Goal: Task Accomplishment & Management: Manage account settings

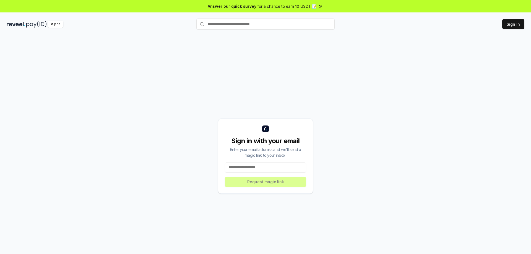
click at [249, 174] on div "Sign in with your email Enter your email address and we’ll send a magic link to…" at bounding box center [265, 156] width 95 height 75
click at [249, 169] on input at bounding box center [265, 168] width 81 height 10
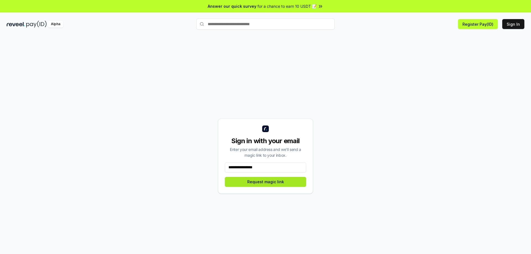
type input "**********"
click at [285, 185] on button "Request magic link" at bounding box center [265, 182] width 81 height 10
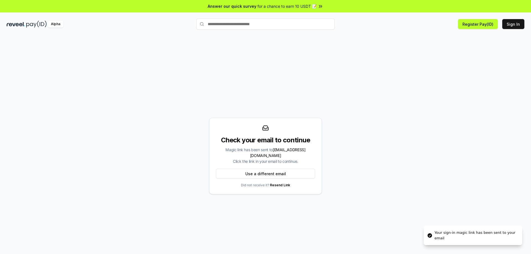
drag, startPoint x: 147, startPoint y: 111, endPoint x: 205, endPoint y: 137, distance: 63.7
click at [205, 137] on div "Check your email to continue Magic link has been sent to zc85611@gmail.com Clic…" at bounding box center [266, 156] width 518 height 228
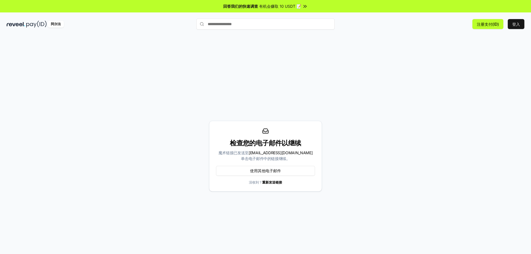
click at [211, 88] on div "检查您的电子邮件以继续 魔术链接已发送至 zc85611@gmail.com 单击电子邮件中的链接继续。 使用其他电子邮件 没收到？ 重新发送链接" at bounding box center [266, 156] width 518 height 228
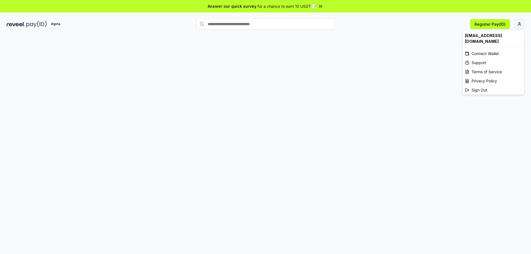
click at [518, 25] on html "Answer our quick survey for a chance to earn 10 USDT 📝 Alpha Register Pay(ID) […" at bounding box center [265, 127] width 531 height 254
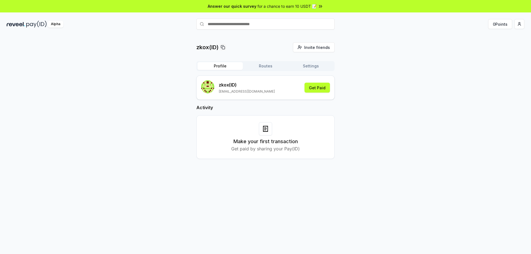
click at [219, 65] on button "Profile" at bounding box center [219, 66] width 45 height 8
click at [523, 25] on html "Answer our quick survey for a chance to earn 10 USDT 📝 Alpha 0 Points zkox(ID) …" at bounding box center [265, 127] width 531 height 254
click at [483, 47] on div "View Profile" at bounding box center [493, 47] width 61 height 9
click at [258, 67] on button "Routes" at bounding box center [265, 66] width 45 height 8
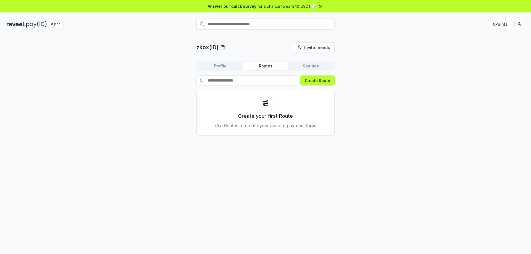
click at [308, 67] on button "Settings" at bounding box center [310, 66] width 45 height 8
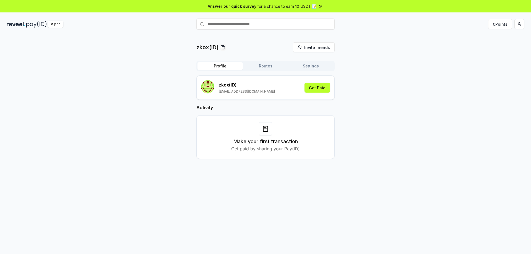
click at [222, 64] on button "Profile" at bounding box center [219, 66] width 45 height 8
click at [320, 89] on button "Get Paid" at bounding box center [317, 88] width 25 height 10
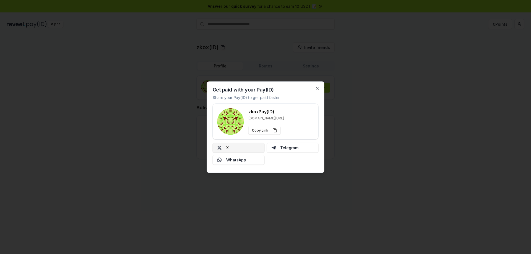
click at [235, 149] on button "X" at bounding box center [239, 148] width 52 height 10
click at [317, 91] on div "Get paid with your Pay(ID) Share your Pay(ID) to get paid faster zkox Pay(ID) r…" at bounding box center [266, 127] width 118 height 92
click at [318, 90] on icon "button" at bounding box center [317, 88] width 4 height 4
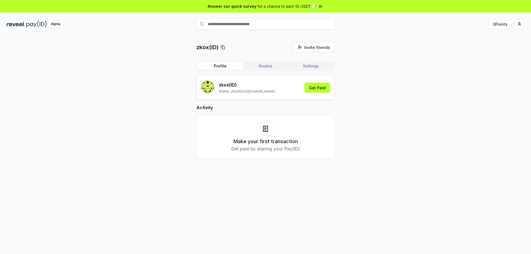
click at [310, 65] on button "Settings" at bounding box center [310, 66] width 45 height 8
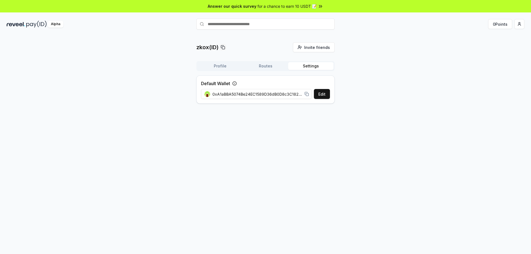
click at [223, 70] on button "Profile" at bounding box center [219, 66] width 45 height 8
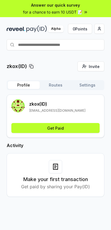
click at [75, 14] on span "for a chance to earn 10 USDT 📝" at bounding box center [52, 12] width 59 height 6
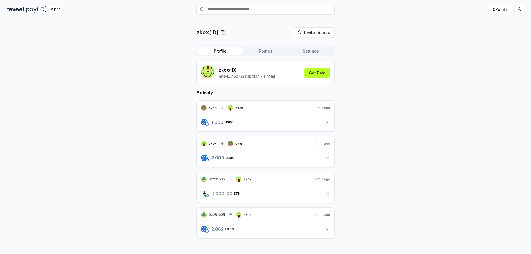
scroll to position [16, 0]
click at [325, 120] on button "1.000 USDC 1 USDC" at bounding box center [265, 121] width 129 height 9
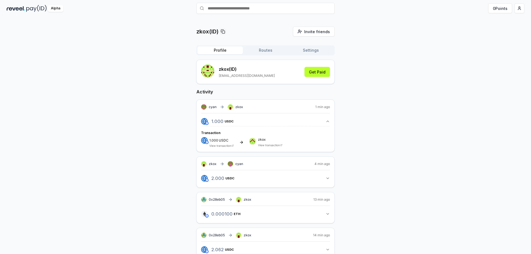
click at [325, 120] on button "1.000 USDC 1 USDC" at bounding box center [265, 121] width 129 height 9
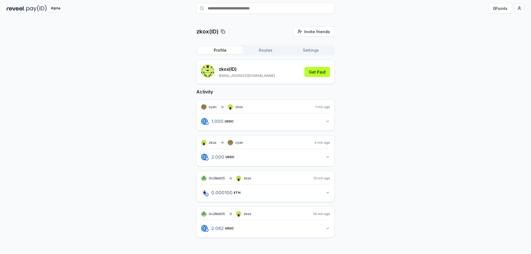
click at [268, 52] on button "Routes" at bounding box center [265, 50] width 45 height 8
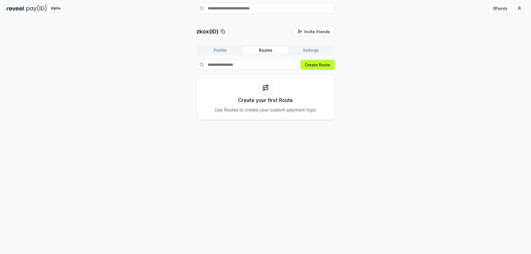
click at [226, 50] on button "Profile" at bounding box center [219, 50] width 45 height 8
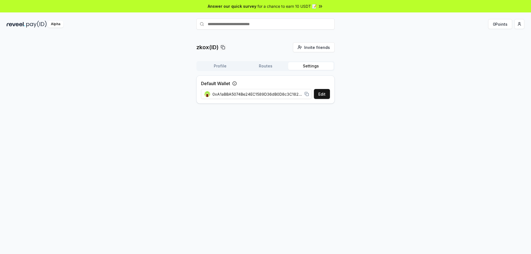
click at [317, 66] on button "Settings" at bounding box center [310, 66] width 45 height 8
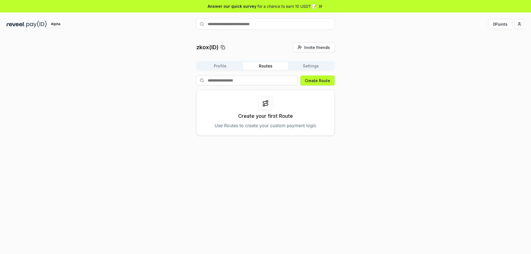
click at [271, 69] on button "Routes" at bounding box center [265, 66] width 45 height 8
click at [310, 65] on button "Settings" at bounding box center [310, 66] width 45 height 8
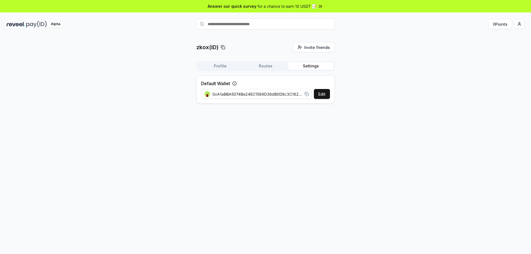
click at [225, 67] on button "Profile" at bounding box center [219, 66] width 45 height 8
